Goal: Transaction & Acquisition: Purchase product/service

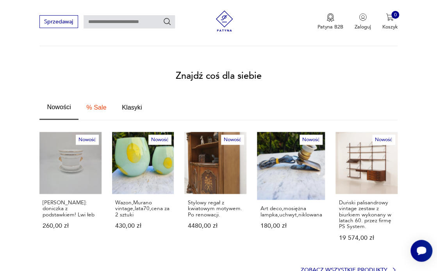
click at [352, 268] on p "Zobacz wszystkie produkty" at bounding box center [343, 270] width 87 height 5
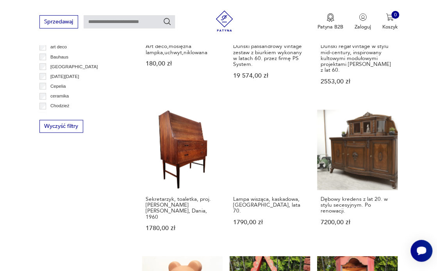
scroll to position [445, 0]
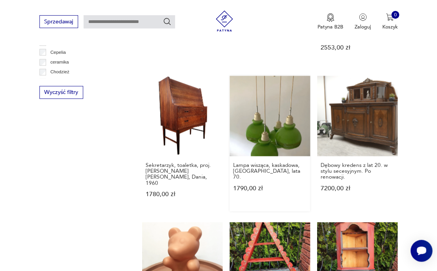
click at [269, 124] on link "Lampa wisząca, kaskadowa, zielona, lata 70. 1790,00 zł" at bounding box center [270, 143] width 80 height 135
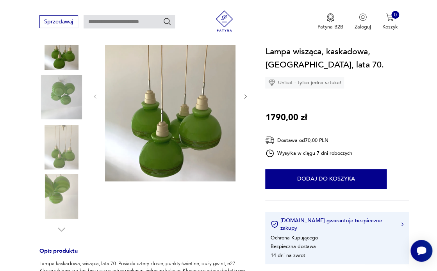
scroll to position [125, 0]
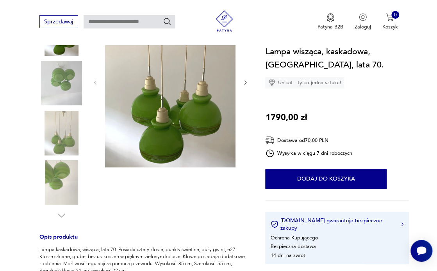
click at [56, 172] on img at bounding box center [61, 182] width 45 height 45
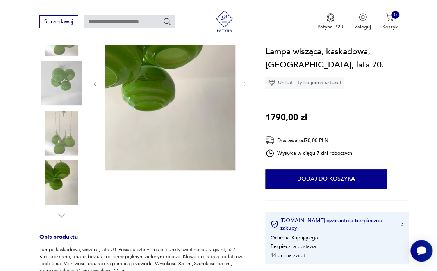
scroll to position [126, 0]
